Goal: Information Seeking & Learning: Learn about a topic

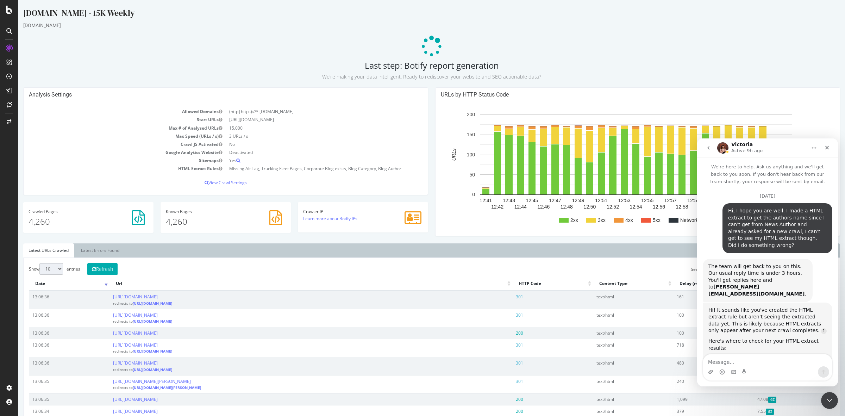
scroll to position [1247, 0]
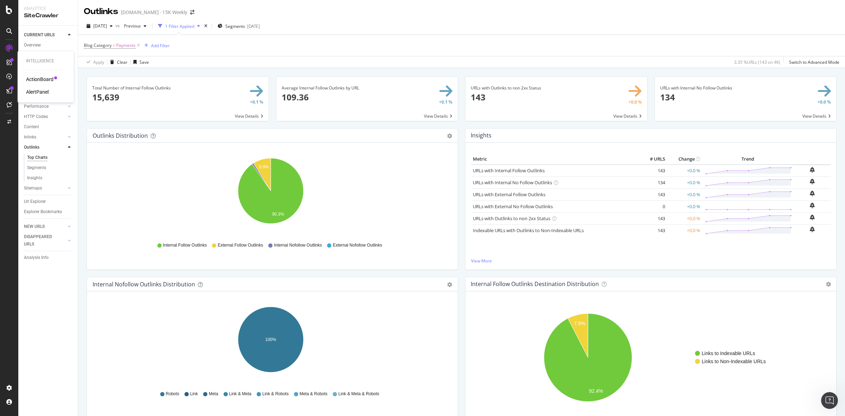
click at [39, 78] on div "ActionBoard" at bounding box center [39, 79] width 27 height 7
